Goal: Information Seeking & Learning: Learn about a topic

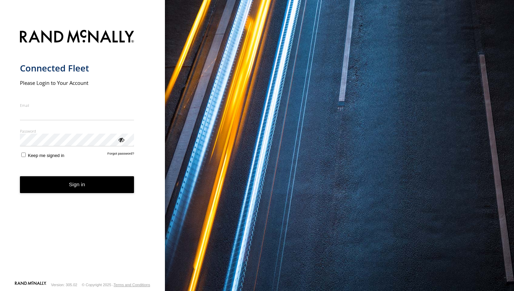
click at [0, 291] on nordpass-portal at bounding box center [0, 291] width 0 height 0
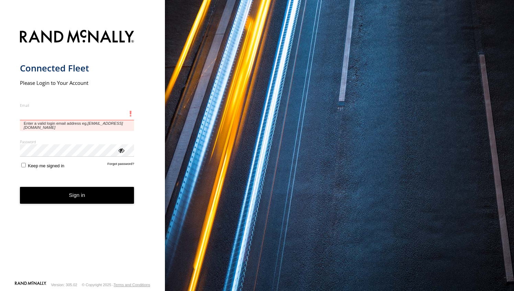
type input "**********"
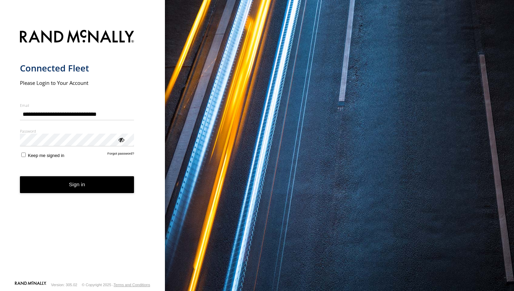
click at [104, 188] on button "Sign in" at bounding box center [77, 184] width 114 height 17
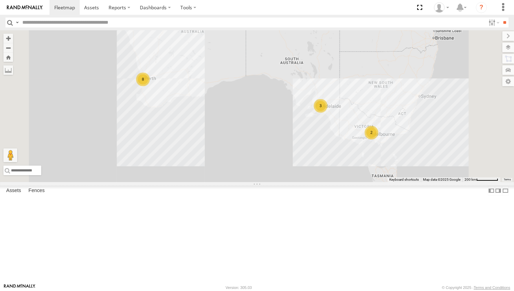
click at [0, 0] on div "Dario Tech 1INY100" at bounding box center [0, 0] width 0 height 0
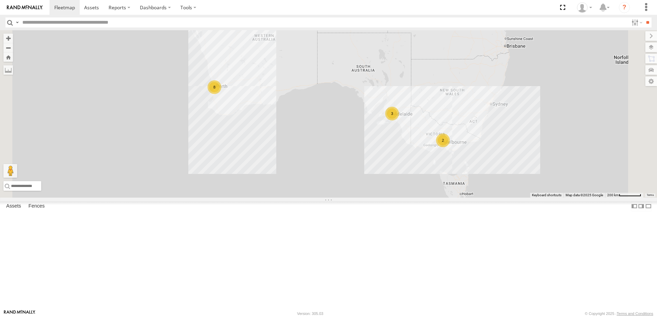
click at [0, 0] on div "[PERSON_NAME] (new)Tech 1IJX358" at bounding box center [0, 0] width 0 height 0
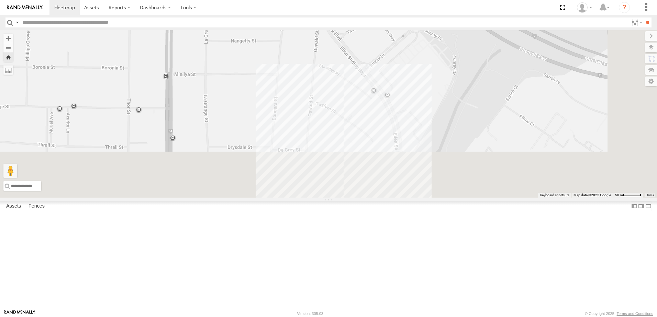
drag, startPoint x: 416, startPoint y: 208, endPoint x: 396, endPoint y: 70, distance: 139.8
click at [396, 70] on div "[PERSON_NAME] (new)Tech 1IJX358" at bounding box center [328, 114] width 657 height 168
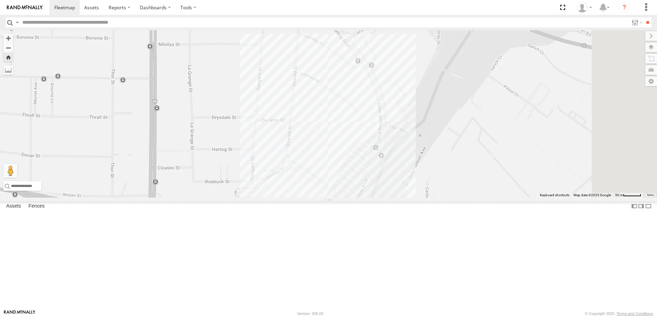
click at [410, 198] on div "[PERSON_NAME] (new)Tech 1IJX358" at bounding box center [328, 114] width 657 height 168
click at [482, 142] on div "Abdul (new)Tech 1IJX358 Innaloo Revo 0" at bounding box center [328, 114] width 657 height 168
click at [0, 0] on div "Dario Tech 1INY100" at bounding box center [0, 0] width 0 height 0
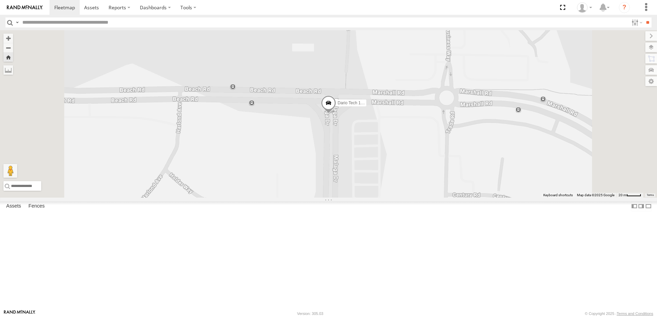
click at [0, 0] on div "Edmund Tech IOV698" at bounding box center [0, 0] width 0 height 0
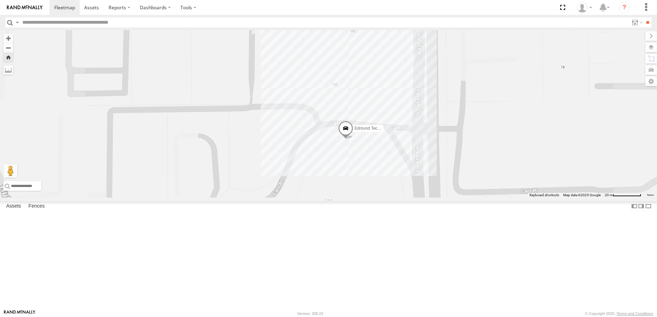
click at [460, 150] on div "Edmund Tech IOV698" at bounding box center [328, 114] width 657 height 168
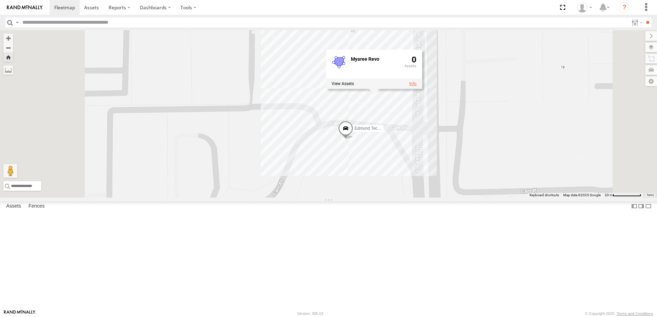
click at [416, 86] on link at bounding box center [412, 83] width 7 height 5
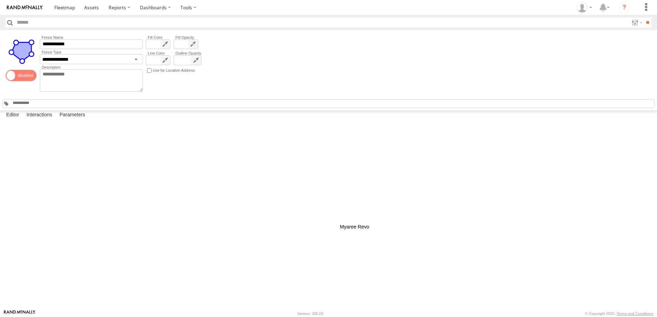
click at [0, 0] on div at bounding box center [0, 0] width 0 height 0
drag, startPoint x: 358, startPoint y: 228, endPoint x: 338, endPoint y: 237, distance: 21.7
drag, startPoint x: 296, startPoint y: 228, endPoint x: 296, endPoint y: 245, distance: 16.5
click at [0, 0] on div at bounding box center [0, 0] width 0 height 0
click at [467, 68] on div "**********" at bounding box center [328, 70] width 657 height 80
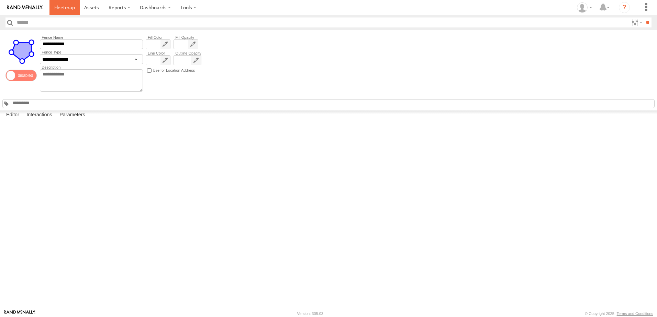
click at [56, 7] on span at bounding box center [64, 7] width 21 height 7
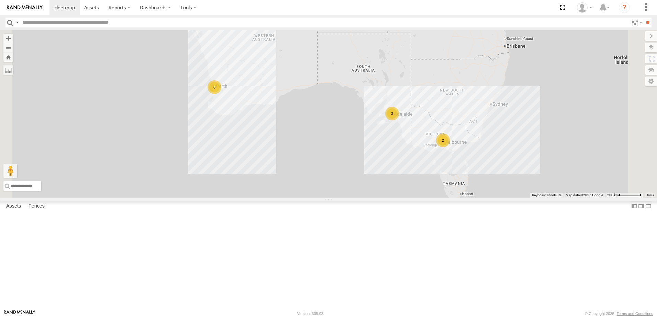
click at [0, 0] on div "Edmund Tech IOV698" at bounding box center [0, 0] width 0 height 0
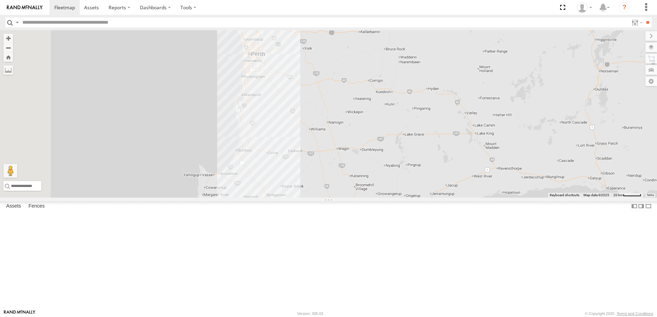
drag, startPoint x: 300, startPoint y: 124, endPoint x: 428, endPoint y: 202, distance: 149.5
click at [442, 198] on div at bounding box center [328, 114] width 657 height 168
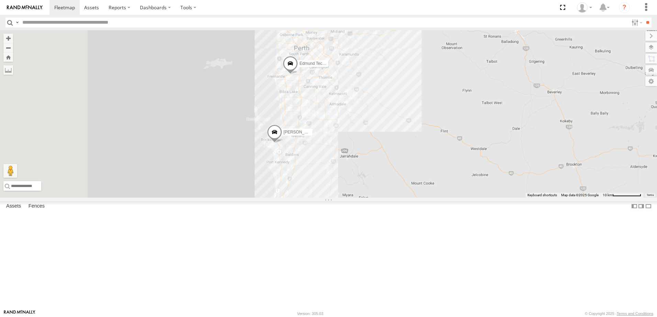
drag, startPoint x: 352, startPoint y: 159, endPoint x: 578, endPoint y: 199, distance: 229.8
click at [578, 198] on div "Edmund Tech IOV698 Monique Vendi 1IEH 129 Hayden Vend 1IEH247" at bounding box center [328, 114] width 657 height 168
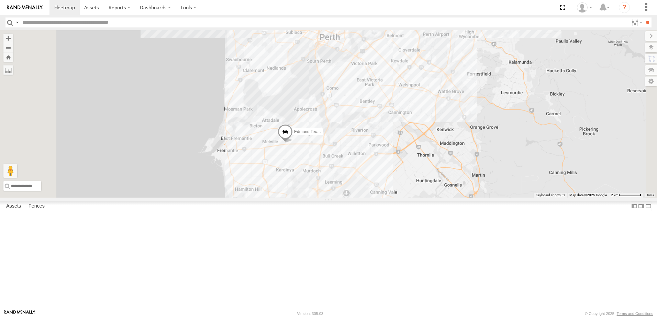
drag, startPoint x: 381, startPoint y: 138, endPoint x: 433, endPoint y: 232, distance: 107.3
click at [433, 198] on div "Edmund Tech IOV698 Monique Vendi 1IEH 129 Hayden Vend 1IEH247 Vending Van 1ILG …" at bounding box center [328, 114] width 657 height 168
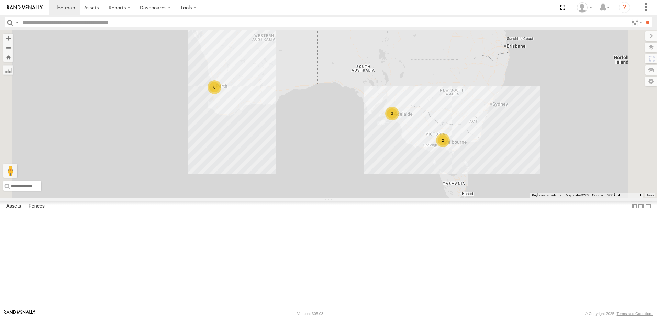
click at [0, 0] on div at bounding box center [0, 0] width 0 height 0
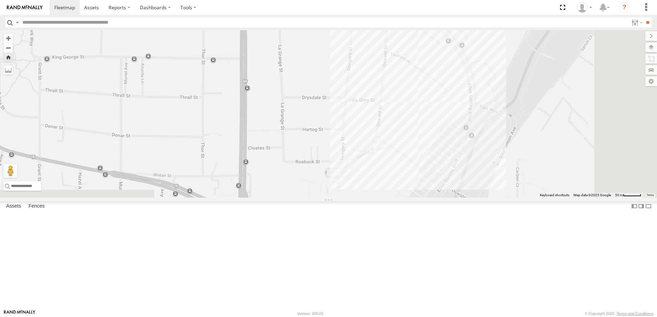
drag, startPoint x: 466, startPoint y: 218, endPoint x: 383, endPoint y: 66, distance: 173.2
click at [379, 35] on div "[PERSON_NAME] (new)Tech 1IJX358" at bounding box center [328, 114] width 657 height 168
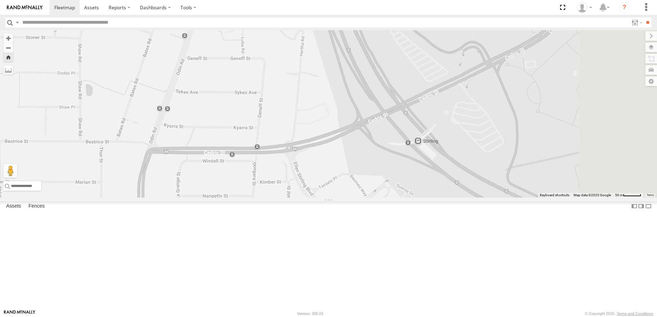
drag, startPoint x: 417, startPoint y: 111, endPoint x: 342, endPoint y: 126, distance: 76.4
click at [314, 313] on body at bounding box center [328, 158] width 657 height 317
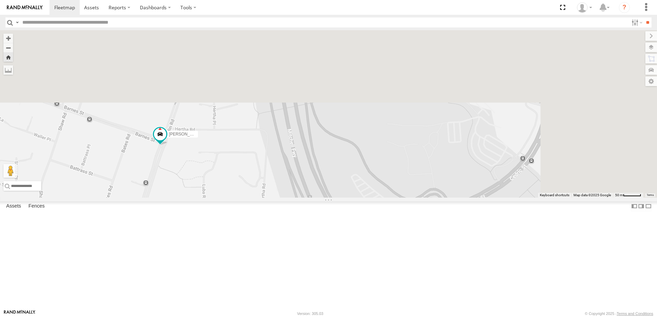
drag, startPoint x: 347, startPoint y: 128, endPoint x: 310, endPoint y: 270, distance: 146.5
click at [305, 198] on div "[PERSON_NAME] (new)Tech 1IJX358" at bounding box center [328, 114] width 657 height 168
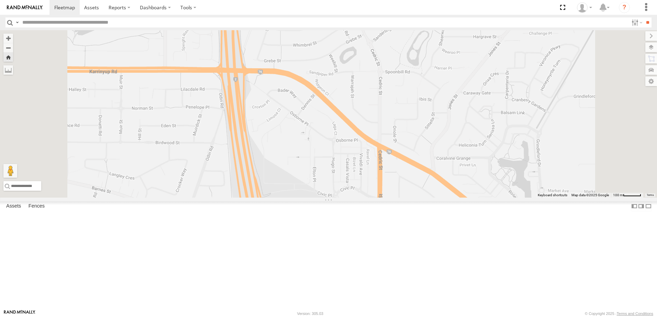
drag, startPoint x: 368, startPoint y: 160, endPoint x: 339, endPoint y: 263, distance: 107.0
click at [339, 198] on div "[PERSON_NAME] (new)Tech 1IJX358" at bounding box center [328, 114] width 657 height 168
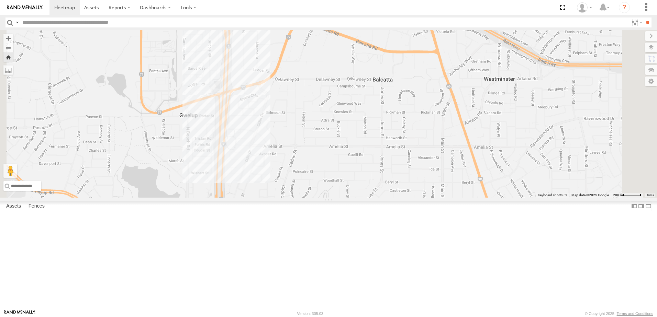
drag, startPoint x: 359, startPoint y: 233, endPoint x: 342, endPoint y: 333, distance: 101.8
click at [342, 317] on html at bounding box center [328, 158] width 657 height 317
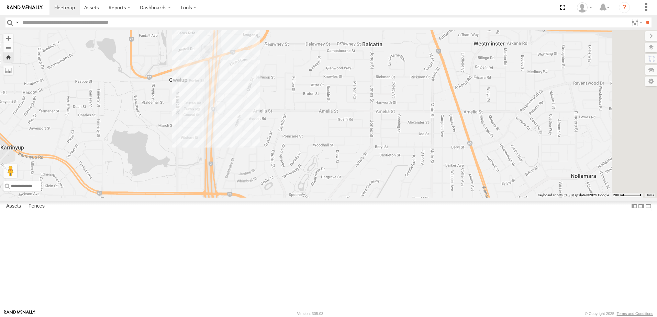
drag, startPoint x: 428, startPoint y: 180, endPoint x: 321, endPoint y: 103, distance: 131.4
click at [321, 103] on div "[PERSON_NAME] (new)Tech 1IJX358" at bounding box center [328, 114] width 657 height 168
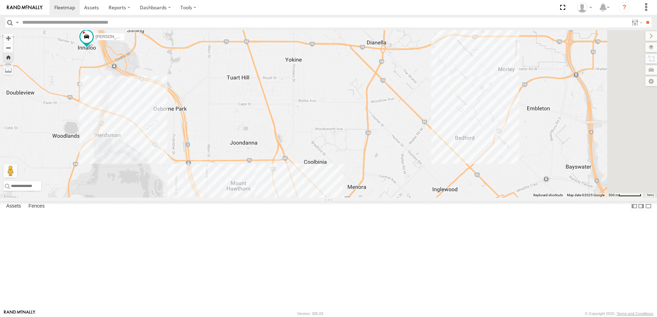
drag, startPoint x: 348, startPoint y: 214, endPoint x: 332, endPoint y: 161, distance: 55.5
click at [332, 161] on div "[PERSON_NAME] (new)Tech 1IJX358" at bounding box center [328, 114] width 657 height 168
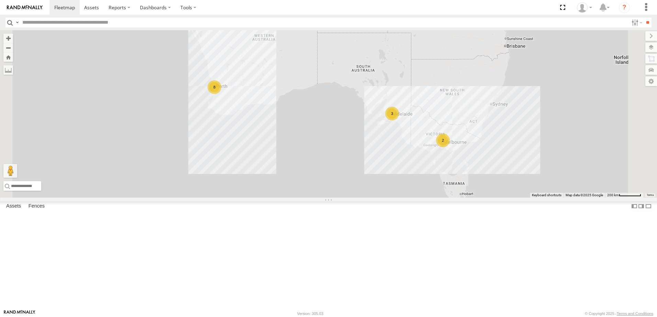
click at [0, 0] on div "All Assets" at bounding box center [0, 0] width 0 height 0
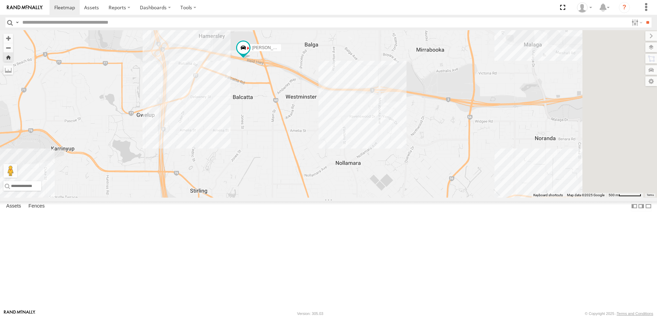
drag, startPoint x: 544, startPoint y: 126, endPoint x: 371, endPoint y: 101, distance: 174.9
click at [371, 101] on div "[PERSON_NAME] (new)Tech 1IJX358" at bounding box center [328, 114] width 657 height 168
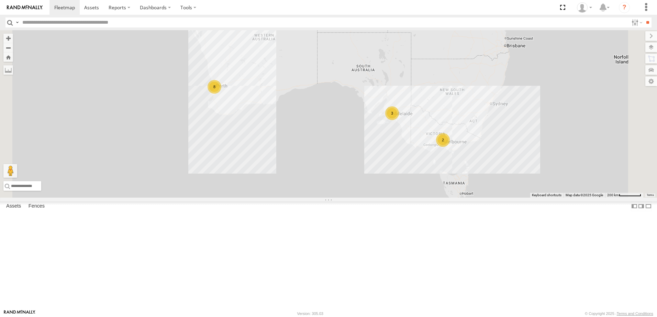
click at [0, 0] on div "[PERSON_NAME] (new)Tech 1IJX358" at bounding box center [0, 0] width 0 height 0
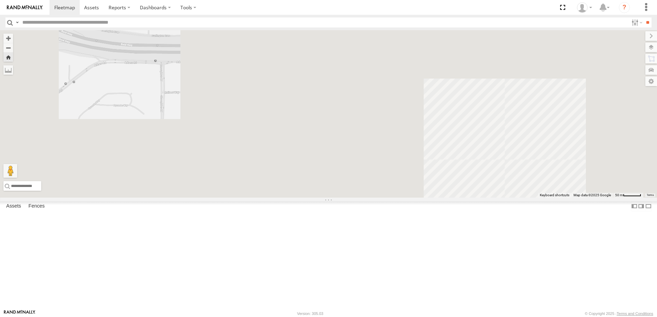
drag, startPoint x: 499, startPoint y: 200, endPoint x: 216, endPoint y: 111, distance: 297.3
click at [216, 112] on div "[PERSON_NAME] (new)Tech 1IJX358" at bounding box center [328, 114] width 657 height 168
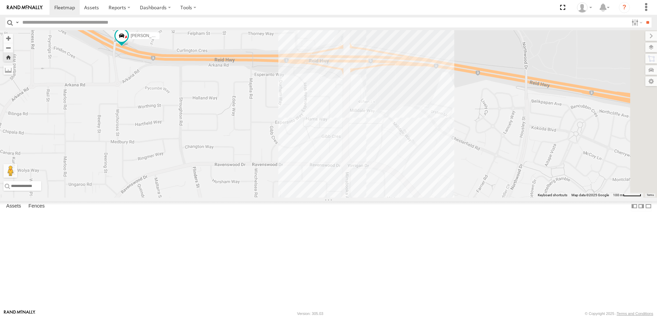
drag, startPoint x: 537, startPoint y: 204, endPoint x: 424, endPoint y: 168, distance: 118.4
click at [424, 168] on div "[PERSON_NAME] (new)Tech 1IJX358" at bounding box center [328, 114] width 657 height 168
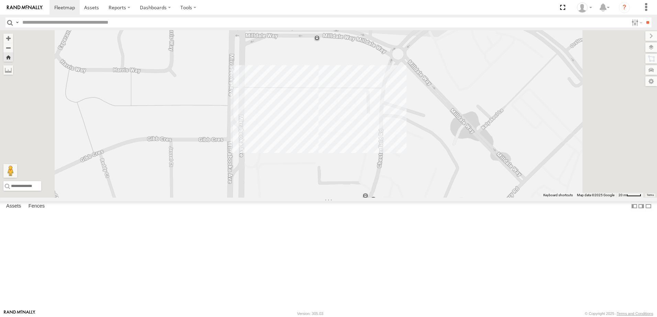
click at [388, 170] on div "[PERSON_NAME] (new)Tech 1IJX358" at bounding box center [328, 114] width 657 height 168
